Goal: Navigation & Orientation: Find specific page/section

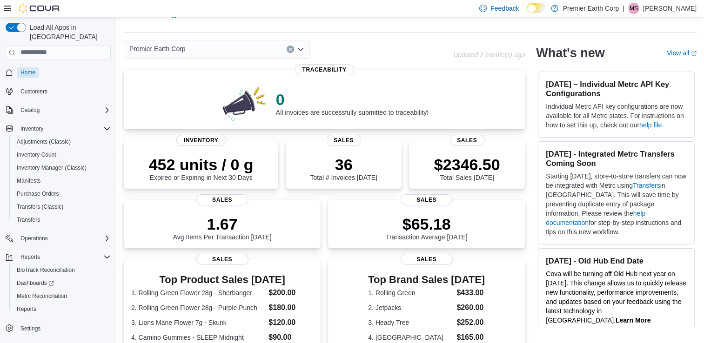
scroll to position [19, 0]
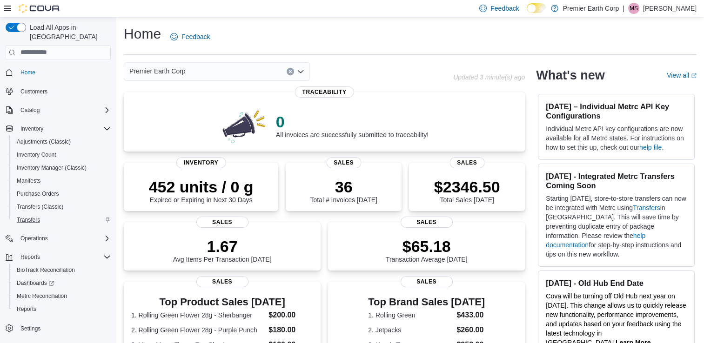
click at [78, 215] on div "Transfers" at bounding box center [62, 220] width 98 height 11
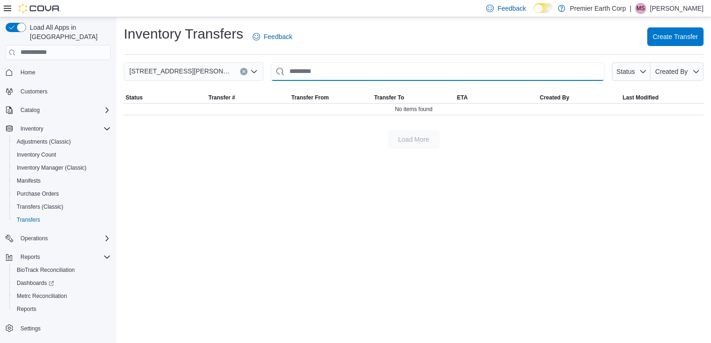
click at [311, 77] on input "This is a search bar. After typing your query, hit enter to filter the results …" at bounding box center [438, 71] width 334 height 19
click at [31, 69] on span "Home" at bounding box center [27, 72] width 15 height 7
